Goal: Information Seeking & Learning: Learn about a topic

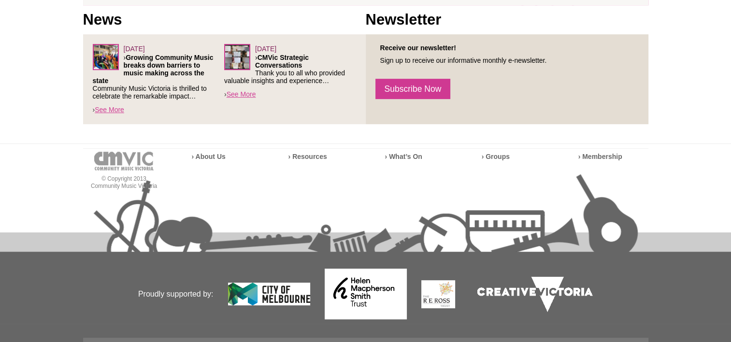
scroll to position [422, 0]
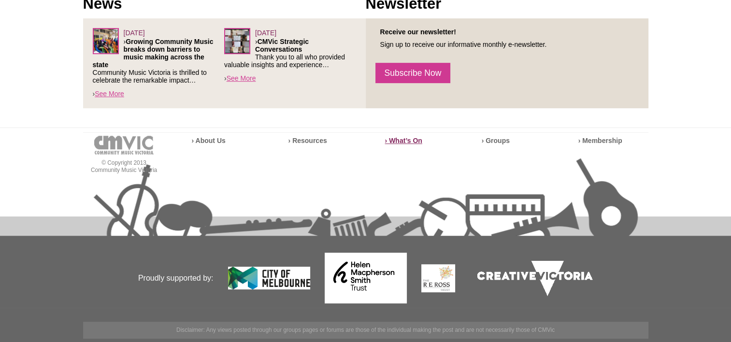
click at [414, 141] on strong "› What’s On" at bounding box center [403, 141] width 37 height 8
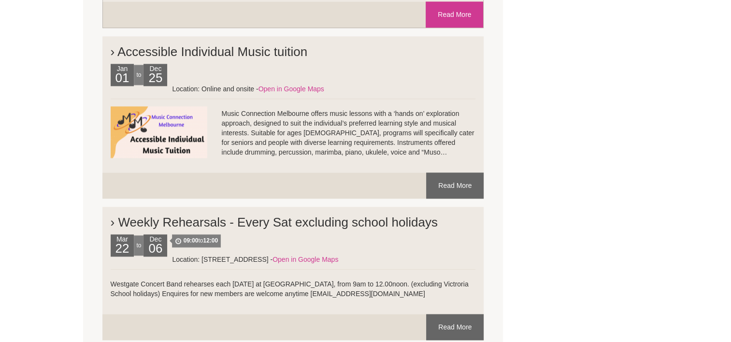
scroll to position [1256, 0]
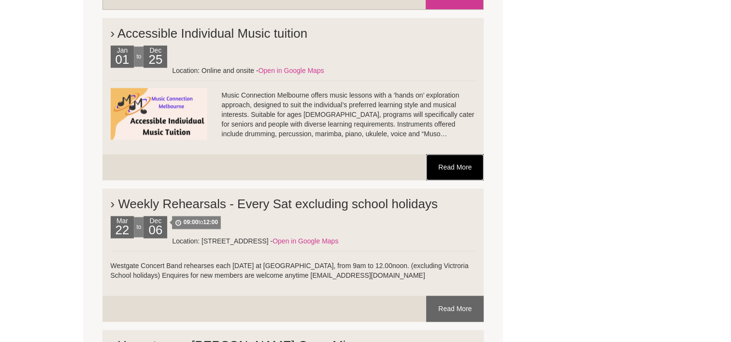
click at [454, 176] on link "Read More" at bounding box center [454, 167] width 57 height 26
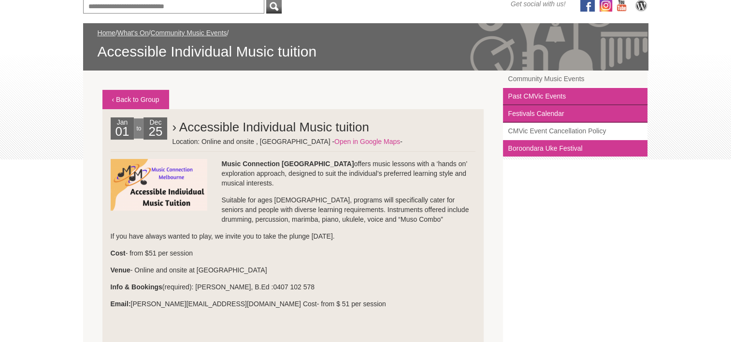
scroll to position [145, 0]
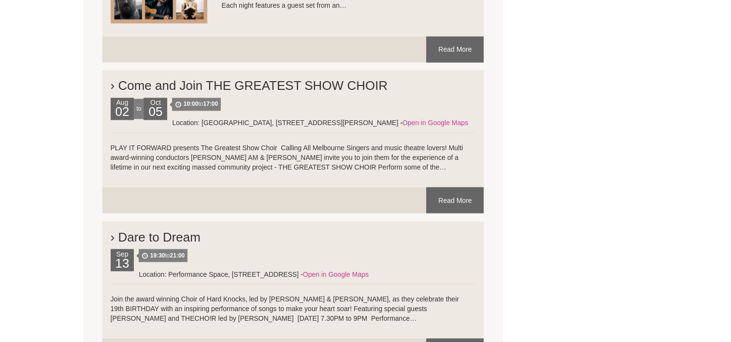
scroll to position [1690, 0]
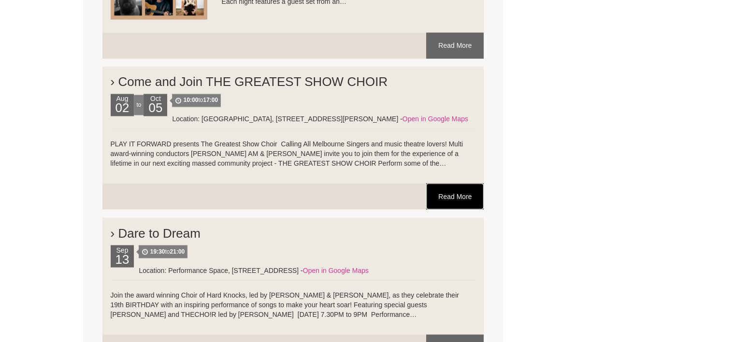
click at [458, 207] on link "Read More" at bounding box center [454, 196] width 57 height 26
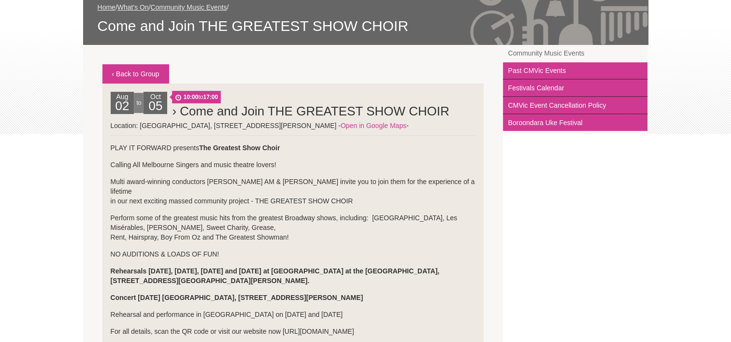
scroll to position [145, 0]
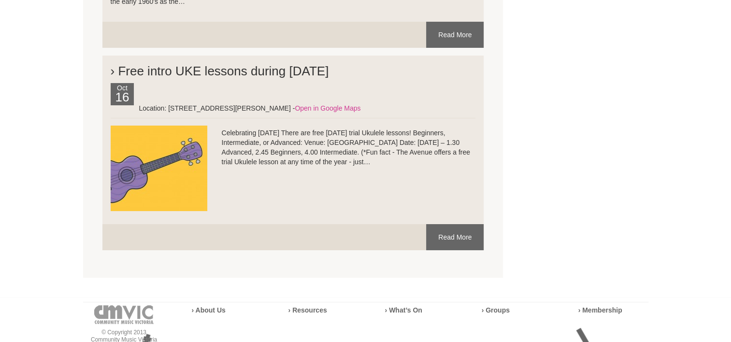
scroll to position [3573, 0]
